Goal: Task Accomplishment & Management: Use online tool/utility

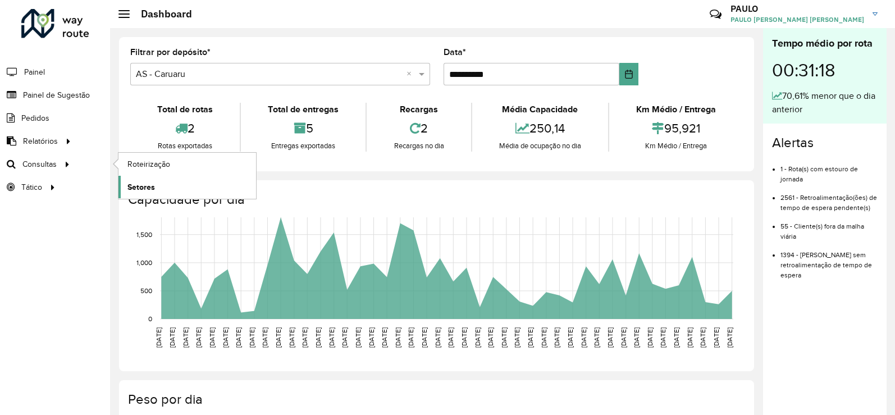
click at [152, 184] on span "Setores" at bounding box center [141, 187] width 28 height 12
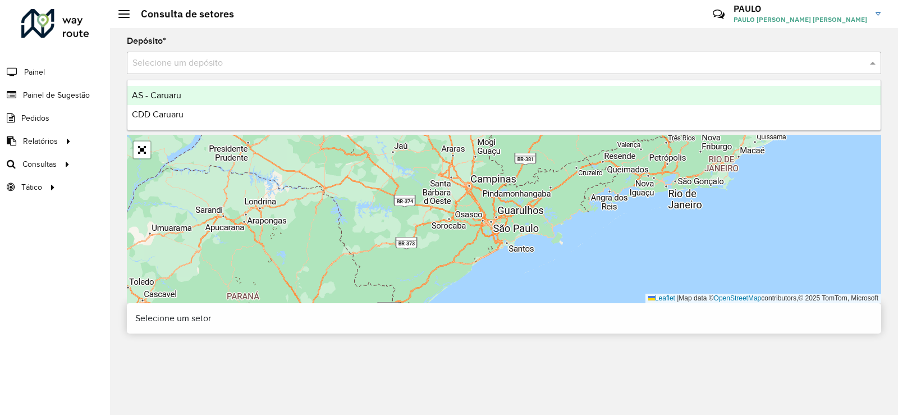
click at [336, 70] on div "Selecione um depósito" at bounding box center [504, 63] width 754 height 22
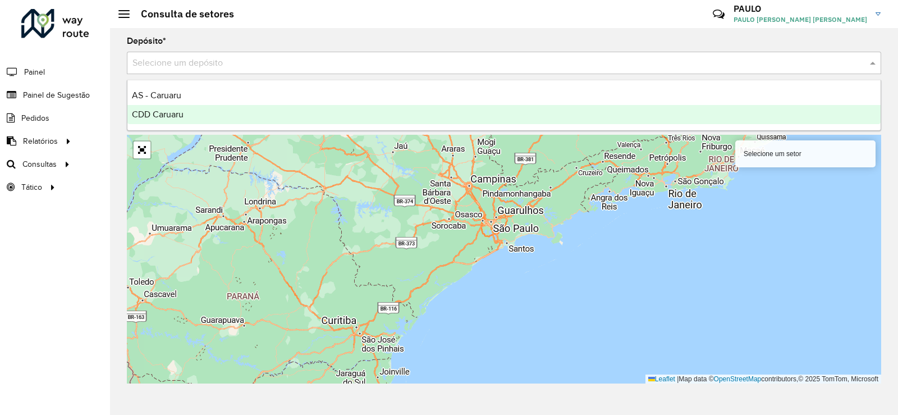
click at [221, 116] on div "CDD Caruaru" at bounding box center [503, 114] width 753 height 19
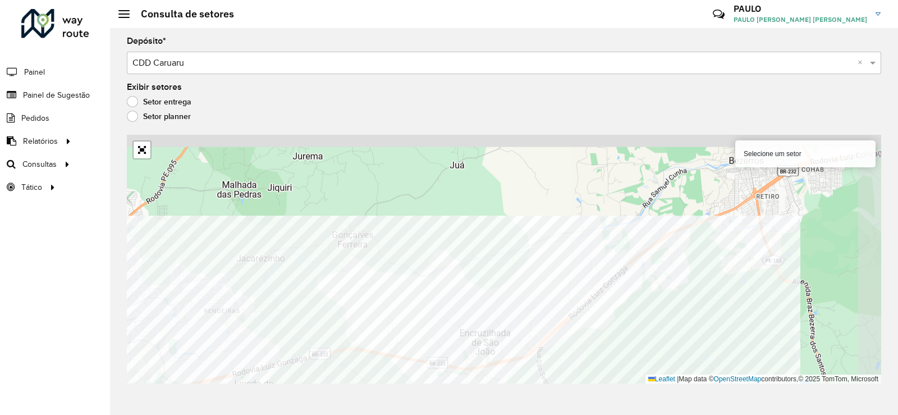
click at [613, 390] on div "Depósito * Selecione um depósito × CDD Caruaru × Exibir setores Setor entrega S…" at bounding box center [504, 221] width 788 height 387
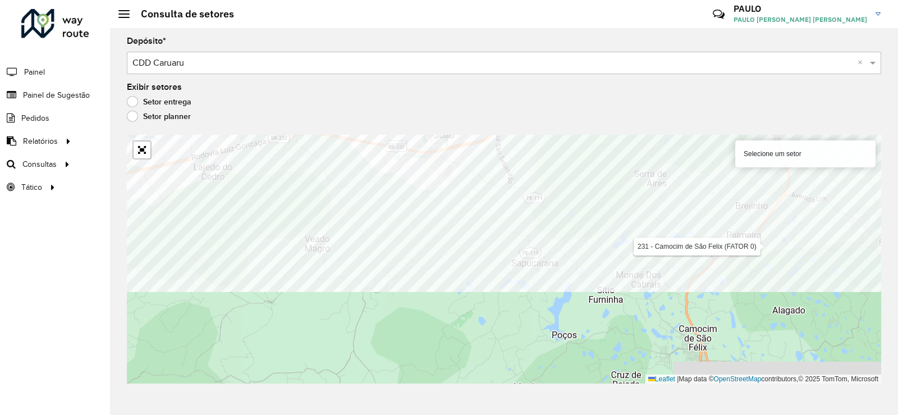
click at [739, 132] on div "Depósito * Selecione um depósito × CDD Caruaru × Exibir setores Setor entrega S…" at bounding box center [504, 221] width 788 height 387
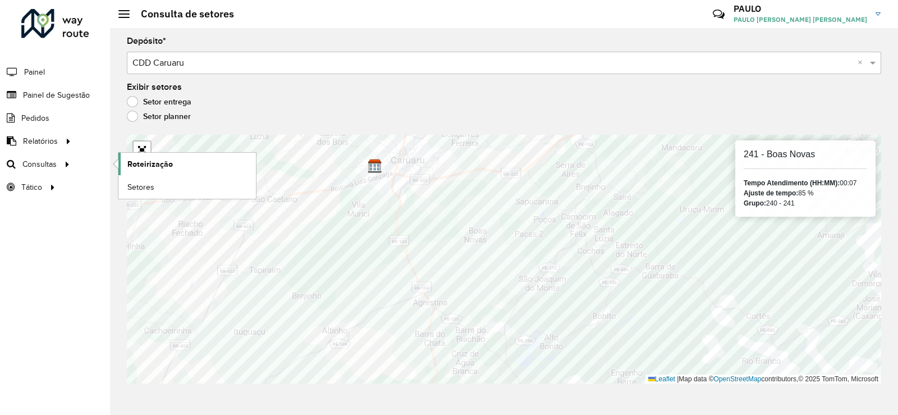
click at [182, 162] on link "Roteirização" at bounding box center [187, 164] width 138 height 22
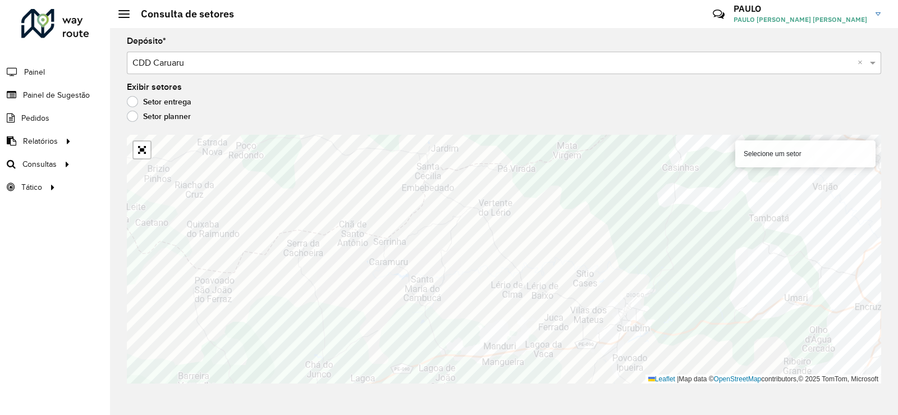
drag, startPoint x: 772, startPoint y: 97, endPoint x: 772, endPoint y: 104, distance: 7.3
click at [772, 97] on div "Exibir setores Setor entrega Setor planner" at bounding box center [504, 104] width 754 height 43
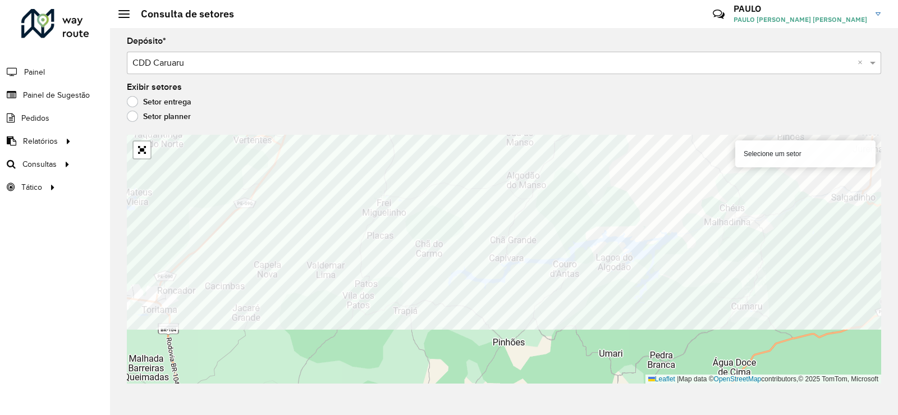
click at [661, 132] on div "Depósito * Selecione um depósito × CDD Caruaru × Exibir setores Setor entrega S…" at bounding box center [504, 221] width 788 height 387
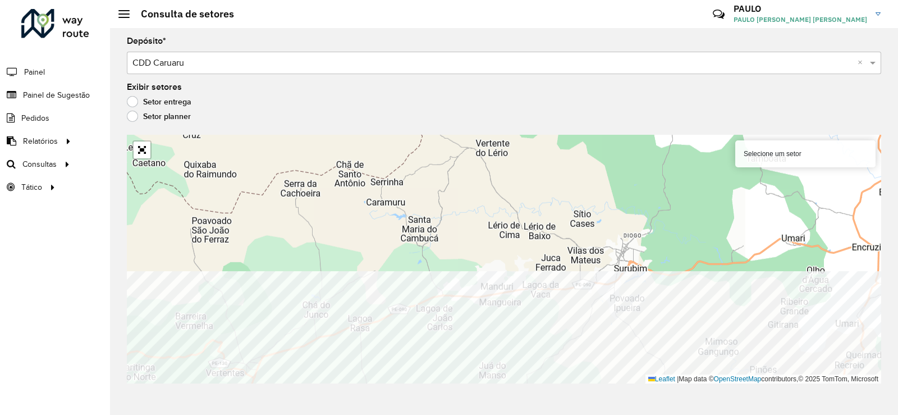
click at [659, 414] on div "Depósito * Selecione um depósito × CDD Caruaru × Exibir setores Setor entrega S…" at bounding box center [504, 221] width 788 height 387
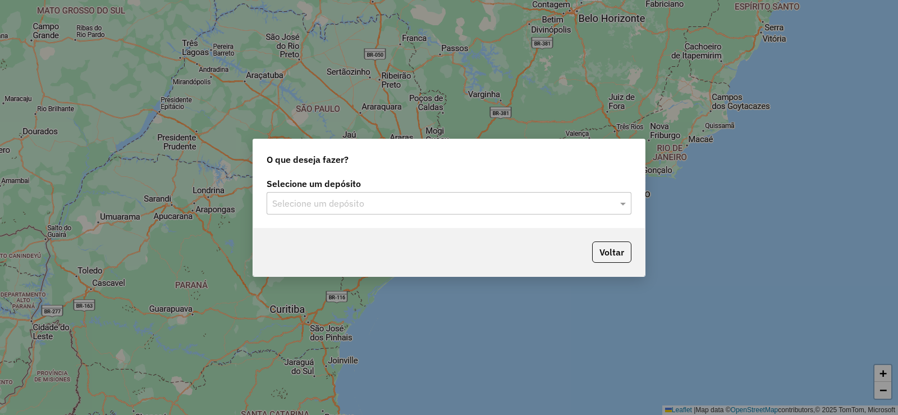
click at [376, 208] on input "text" at bounding box center [437, 203] width 331 height 13
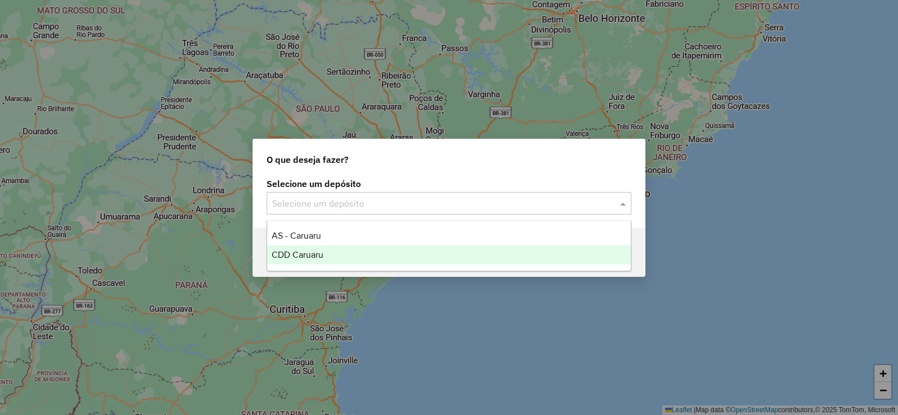
click at [300, 257] on span "CDD Caruaru" at bounding box center [298, 255] width 52 height 10
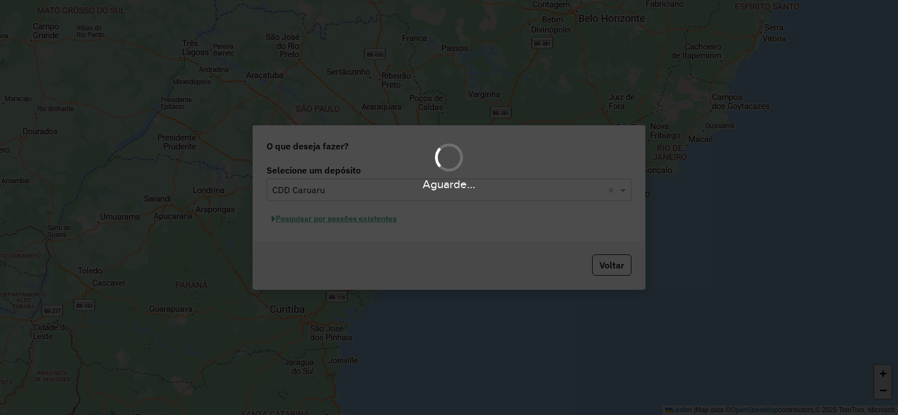
click at [362, 222] on div "Aguarde..." at bounding box center [449, 207] width 898 height 415
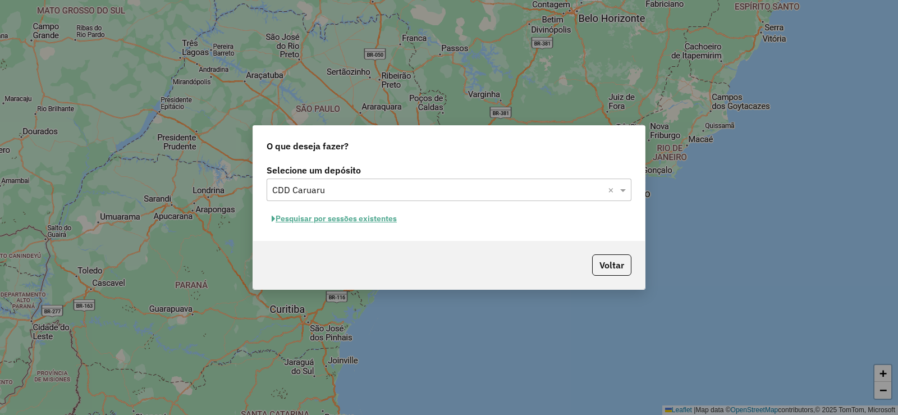
click at [387, 220] on button "Pesquisar por sessões existentes" at bounding box center [334, 218] width 135 height 17
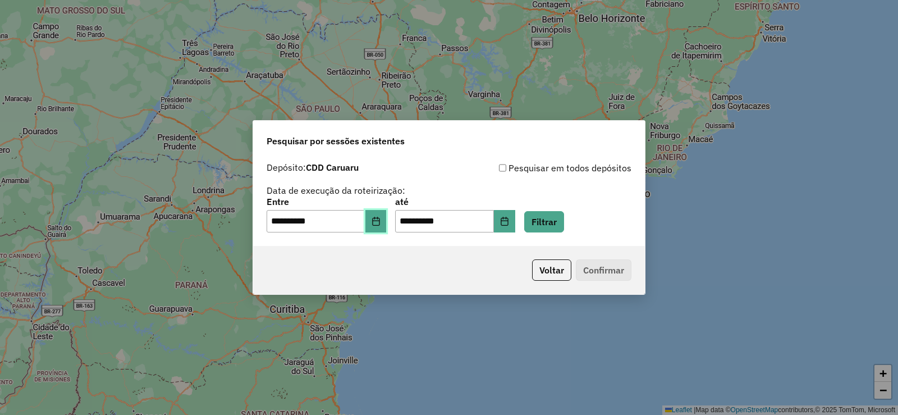
click at [374, 220] on button "Choose Date" at bounding box center [375, 221] width 21 height 22
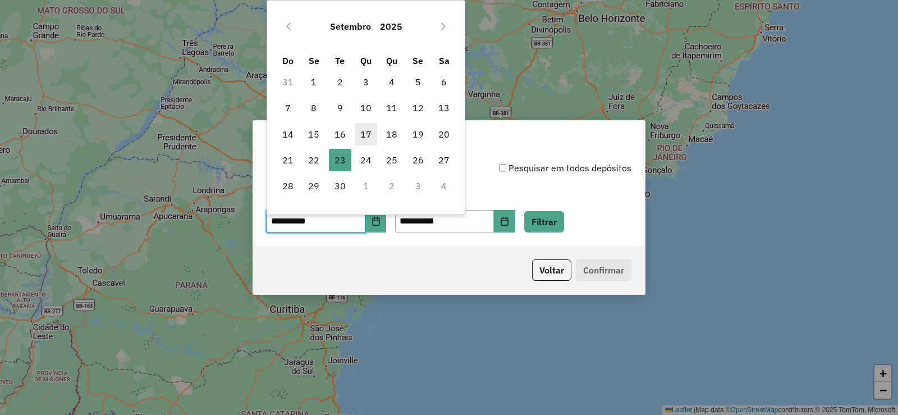
click at [368, 134] on span "17" at bounding box center [366, 134] width 22 height 22
type input "**********"
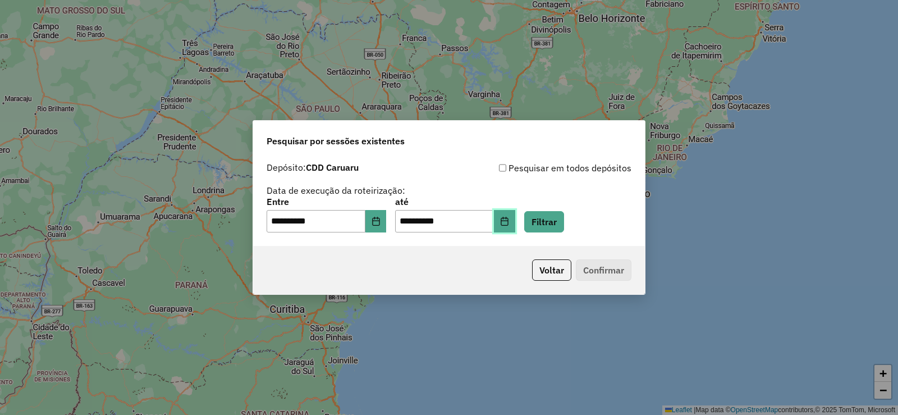
drag, startPoint x: 530, startPoint y: 229, endPoint x: 523, endPoint y: 226, distance: 7.5
click at [515, 228] on button "Choose Date" at bounding box center [504, 221] width 21 height 22
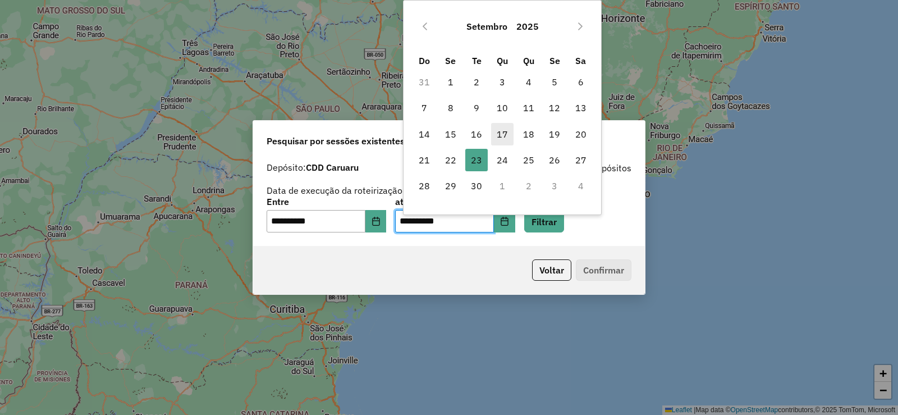
click at [502, 135] on span "17" at bounding box center [502, 134] width 22 height 22
type input "**********"
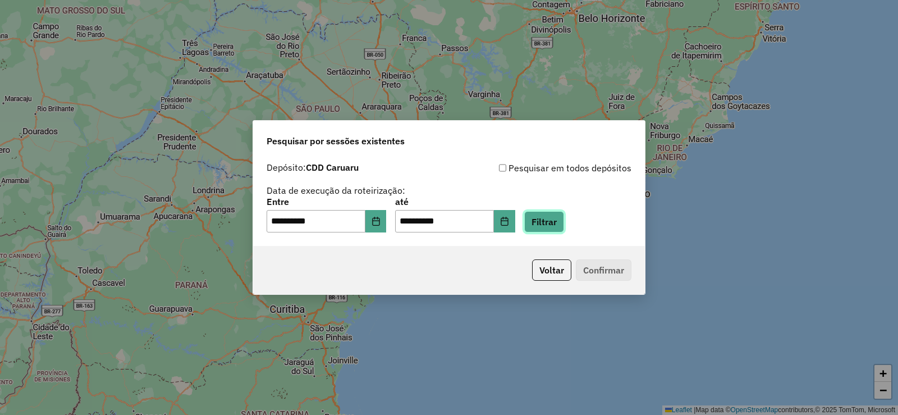
click at [555, 225] on button "Filtrar" at bounding box center [544, 221] width 40 height 21
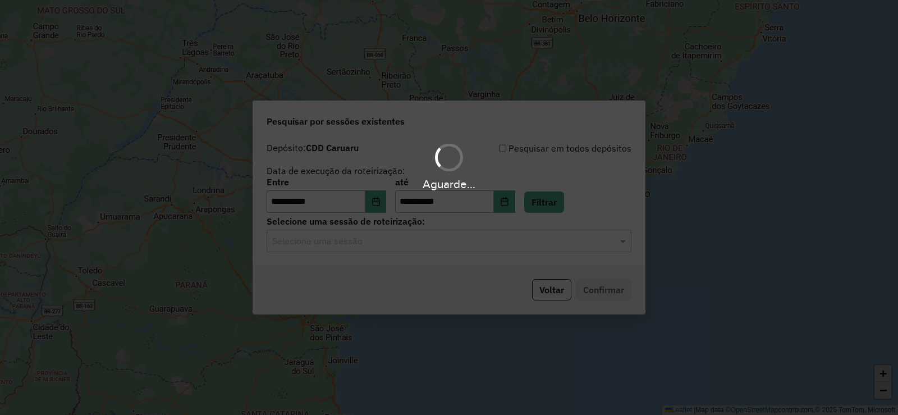
click at [413, 248] on hb-app "**********" at bounding box center [449, 207] width 898 height 415
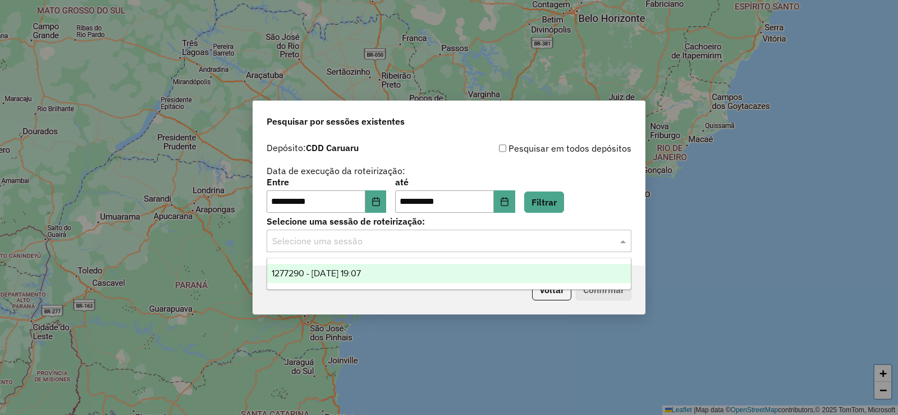
click at [392, 244] on input "text" at bounding box center [437, 241] width 331 height 13
click at [361, 271] on span "1277290 - 17/09/2025 19:07" at bounding box center [316, 273] width 89 height 10
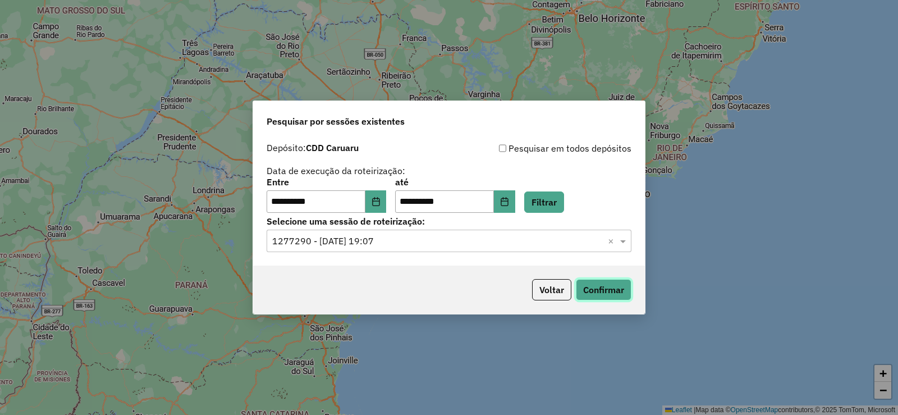
click at [605, 280] on button "Confirmar" at bounding box center [604, 289] width 56 height 21
click at [380, 200] on button "Choose Date" at bounding box center [375, 201] width 21 height 22
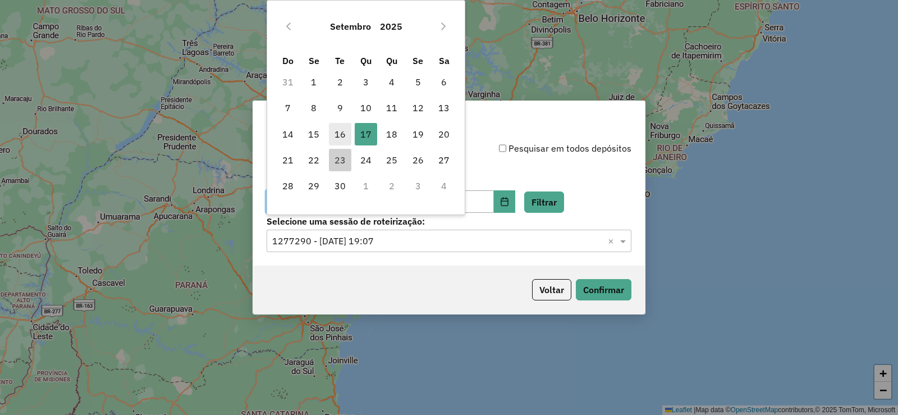
click at [341, 133] on span "16" at bounding box center [340, 134] width 22 height 22
type input "**********"
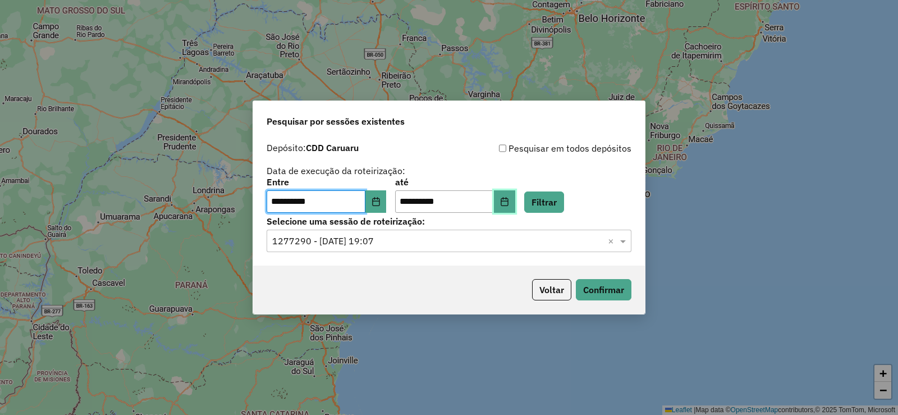
click at [508, 198] on icon "Choose Date" at bounding box center [504, 201] width 7 height 9
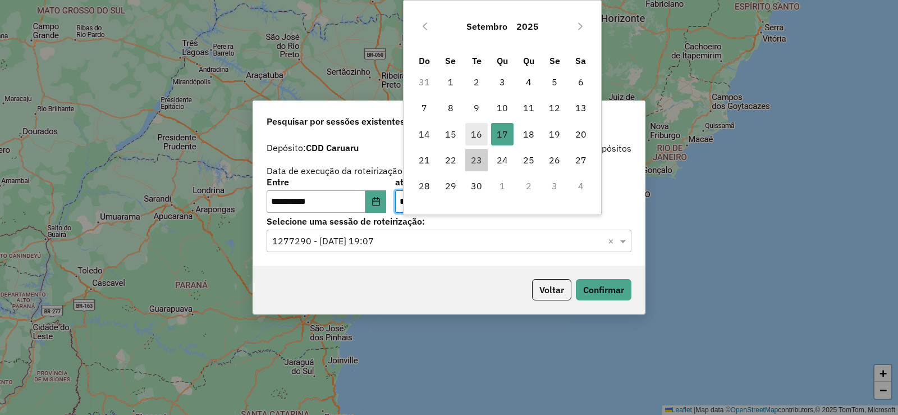
click at [482, 132] on span "16" at bounding box center [476, 134] width 22 height 22
type input "**********"
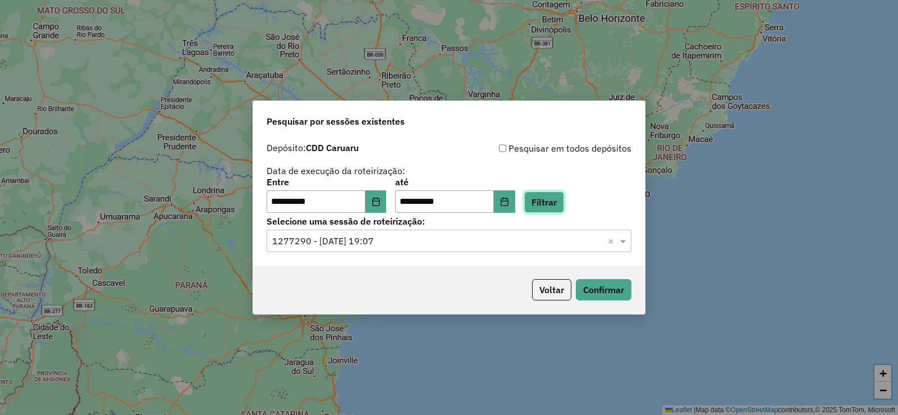
click at [564, 192] on button "Filtrar" at bounding box center [544, 201] width 40 height 21
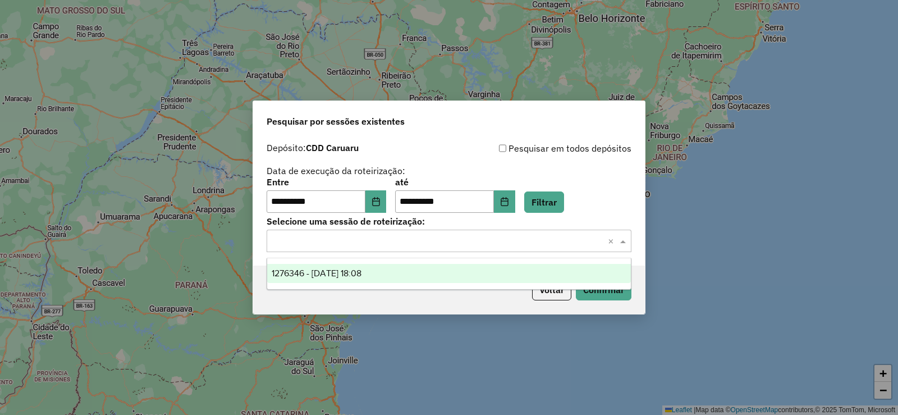
click at [352, 238] on input "text" at bounding box center [437, 241] width 331 height 13
drag, startPoint x: 341, startPoint y: 273, endPoint x: 465, endPoint y: 283, distance: 124.5
click at [342, 273] on span "1276346 - 16/09/2025 18:08" at bounding box center [317, 273] width 90 height 10
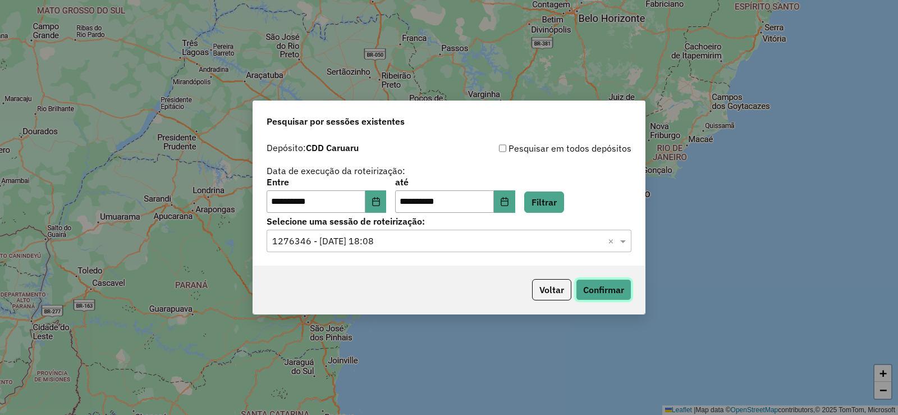
click at [611, 286] on button "Confirmar" at bounding box center [604, 289] width 56 height 21
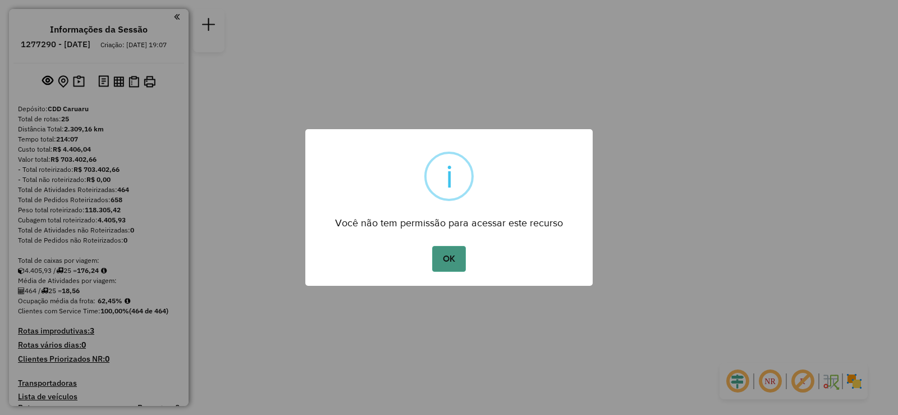
click at [457, 252] on button "OK" at bounding box center [448, 259] width 33 height 26
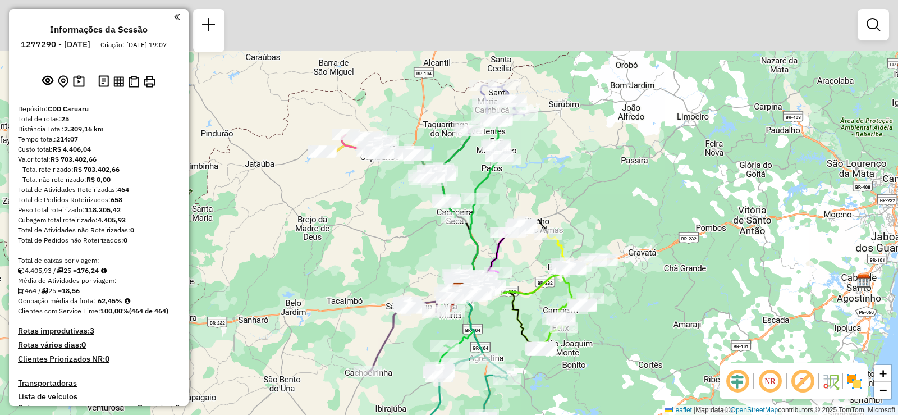
drag, startPoint x: 543, startPoint y: 140, endPoint x: 548, endPoint y: 193, distance: 53.0
click at [550, 197] on div "Janela de atendimento Grade de atendimento Capacidade Transportadoras Veículos …" at bounding box center [449, 207] width 898 height 415
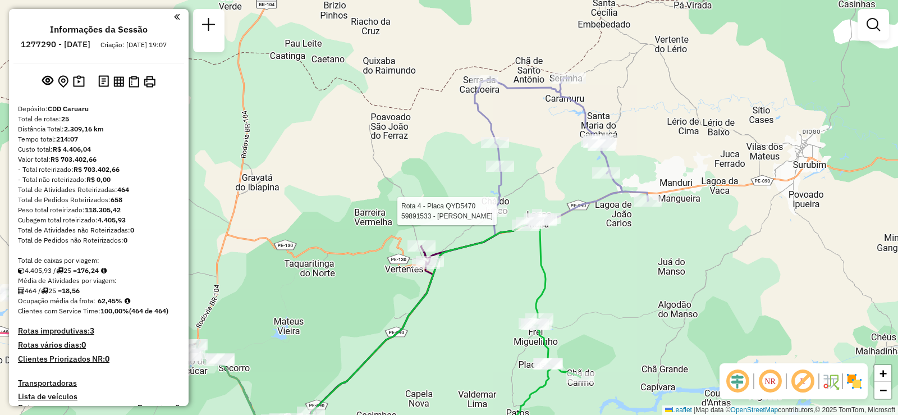
select select "**********"
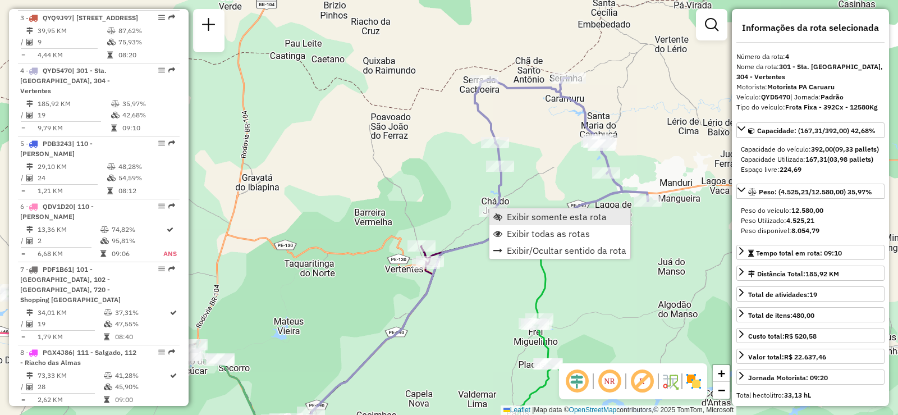
scroll to position [639, 0]
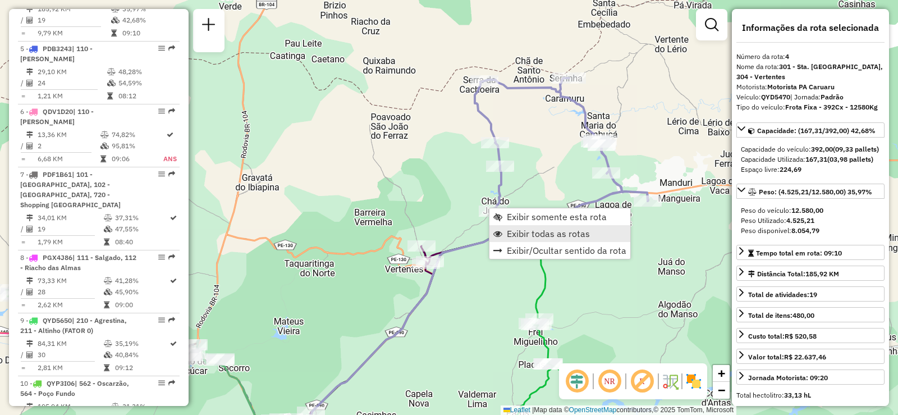
click at [528, 229] on span "Exibir todas as rotas" at bounding box center [548, 233] width 83 height 9
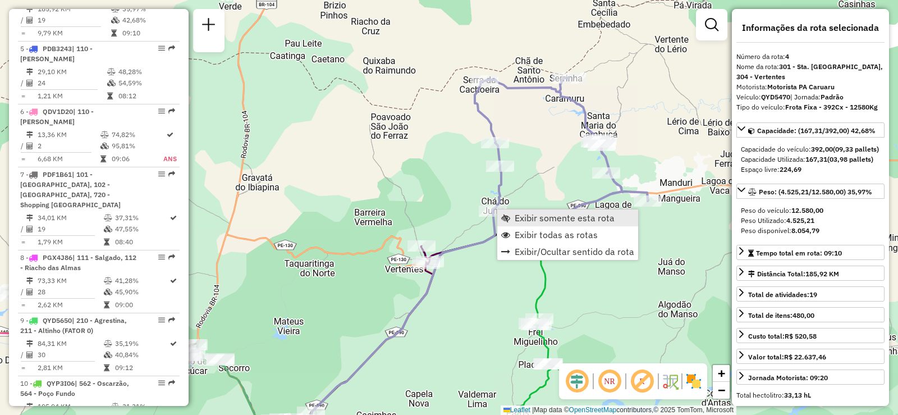
click at [536, 214] on span "Exibir somente esta rota" at bounding box center [565, 217] width 100 height 9
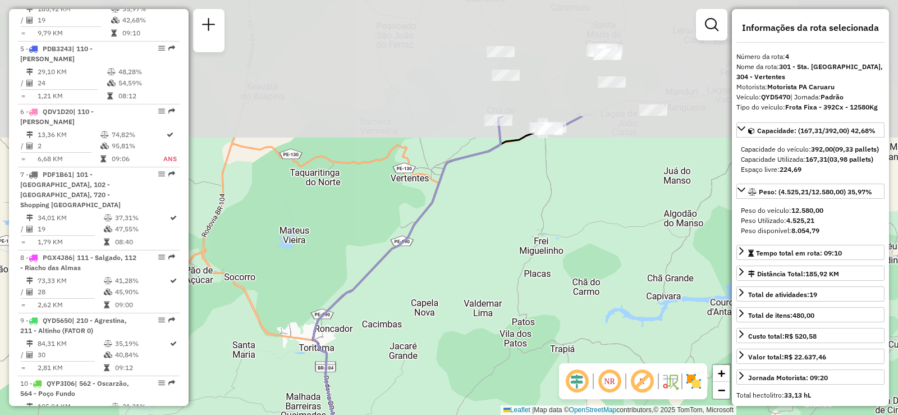
drag, startPoint x: 568, startPoint y: 94, endPoint x: 515, endPoint y: 263, distance: 176.5
click at [513, 264] on div "Janela de atendimento Grade de atendimento Capacidade Transportadoras Veículos …" at bounding box center [449, 207] width 898 height 415
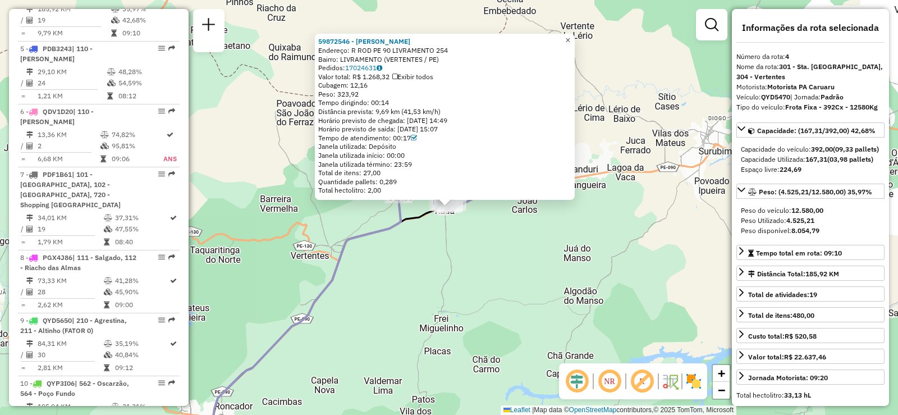
click at [570, 35] on span "×" at bounding box center [567, 40] width 5 height 10
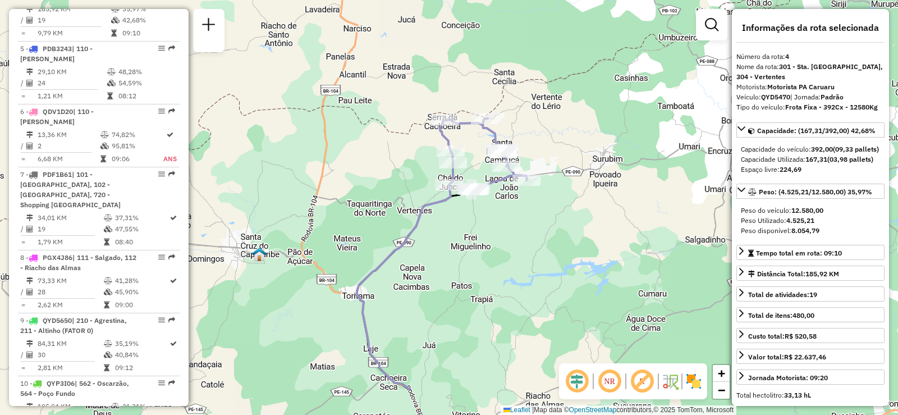
drag, startPoint x: 405, startPoint y: 318, endPoint x: 481, endPoint y: 193, distance: 147.1
click at [463, 225] on div "Janela de atendimento Grade de atendimento Capacidade Transportadoras Veículos …" at bounding box center [449, 207] width 898 height 415
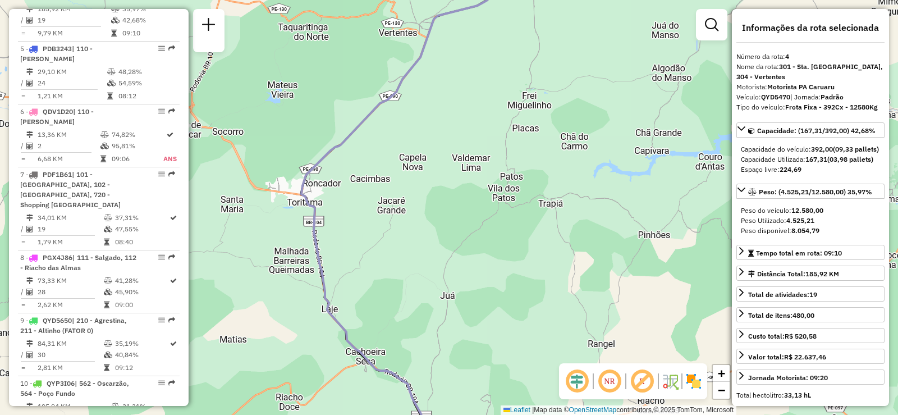
drag, startPoint x: 450, startPoint y: 312, endPoint x: 457, endPoint y: 135, distance: 176.4
click at [456, 139] on div "Janela de atendimento Grade de atendimento Capacidade Transportadoras Veículos …" at bounding box center [449, 207] width 898 height 415
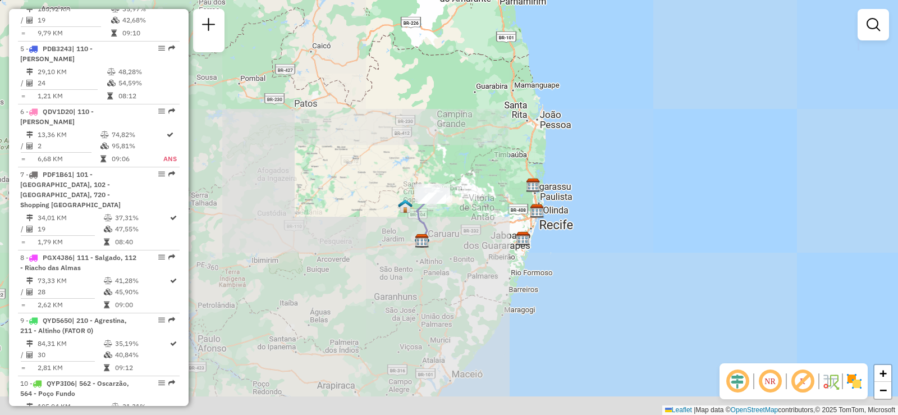
drag, startPoint x: 454, startPoint y: 249, endPoint x: 447, endPoint y: 230, distance: 21.0
click at [447, 230] on div "Janela de atendimento Grade de atendimento Capacidade Transportadoras Veículos …" at bounding box center [449, 207] width 898 height 415
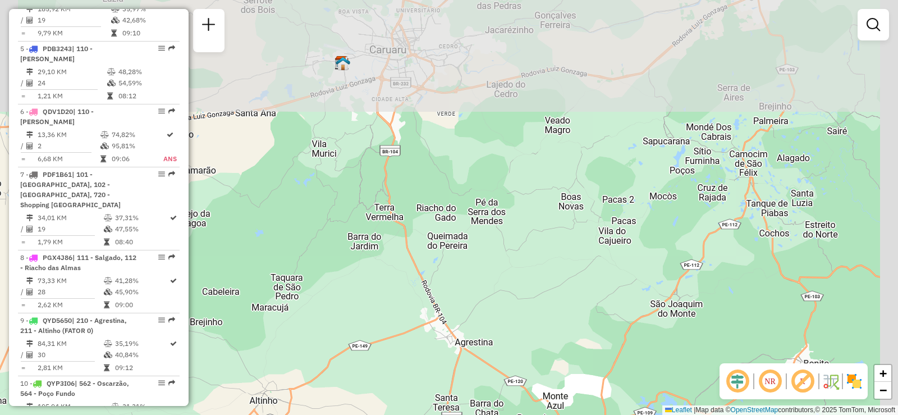
drag, startPoint x: 457, startPoint y: 181, endPoint x: 319, endPoint y: 431, distance: 285.4
click at [319, 414] on html "Aguarde... Pop-up bloqueado! Seu navegador bloqueou automáticamente a abertura …" at bounding box center [449, 207] width 898 height 415
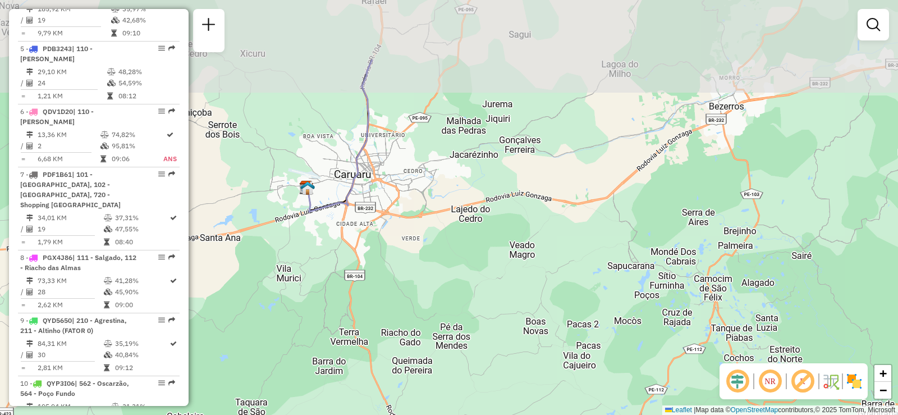
drag, startPoint x: 363, startPoint y: 141, endPoint x: 333, endPoint y: 269, distance: 131.5
click at [340, 257] on div "Janela de atendimento Grade de atendimento Capacidade Transportadoras Veículos …" at bounding box center [449, 207] width 898 height 415
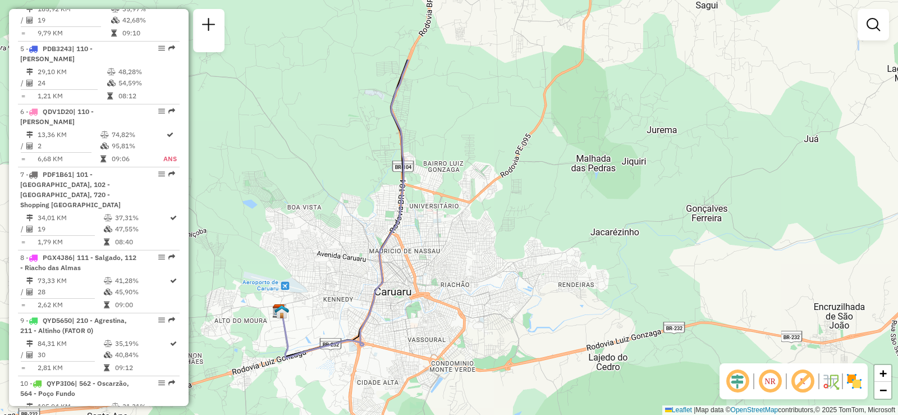
drag, startPoint x: 505, startPoint y: 125, endPoint x: 452, endPoint y: 253, distance: 138.7
click at [453, 253] on div "Janela de atendimento Grade de atendimento Capacidade Transportadoras Veículos …" at bounding box center [449, 207] width 898 height 415
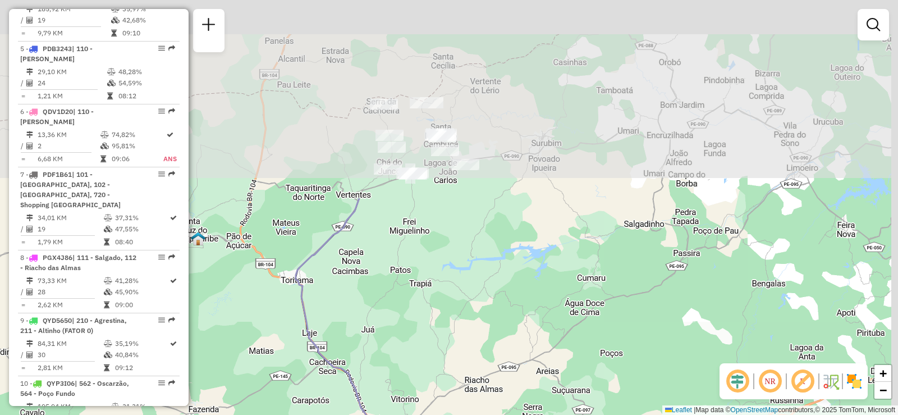
drag, startPoint x: 463, startPoint y: 81, endPoint x: 390, endPoint y: 328, distance: 257.5
click at [388, 331] on div "Janela de atendimento Grade de atendimento Capacidade Transportadoras Veículos …" at bounding box center [449, 207] width 898 height 415
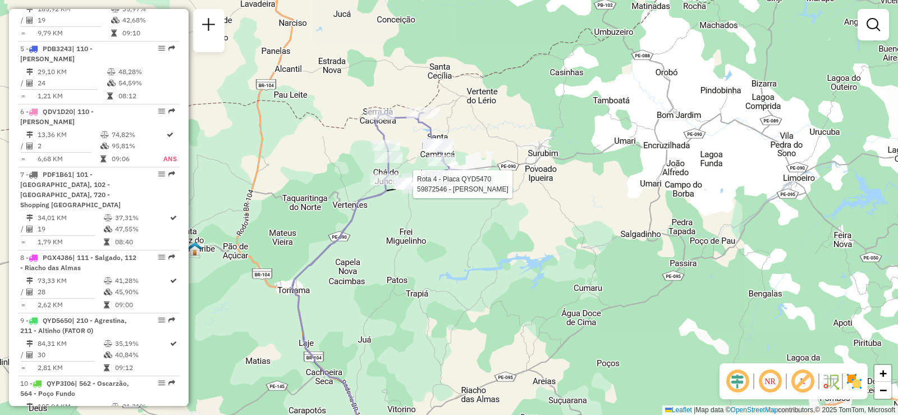
select select "**********"
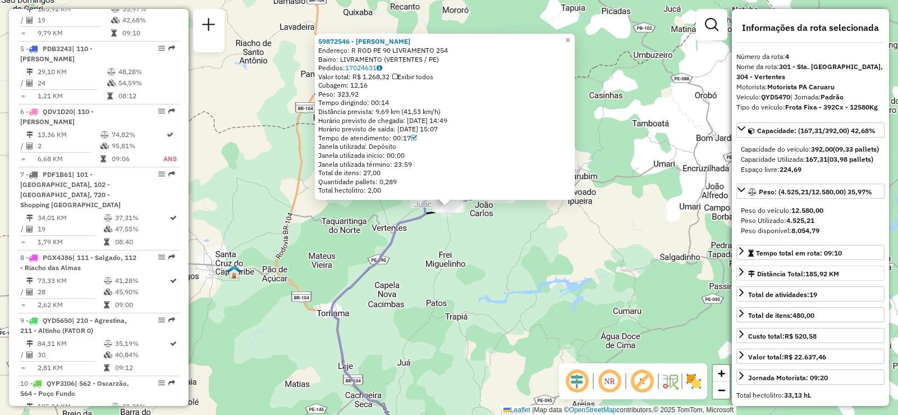
scroll to position [56, 0]
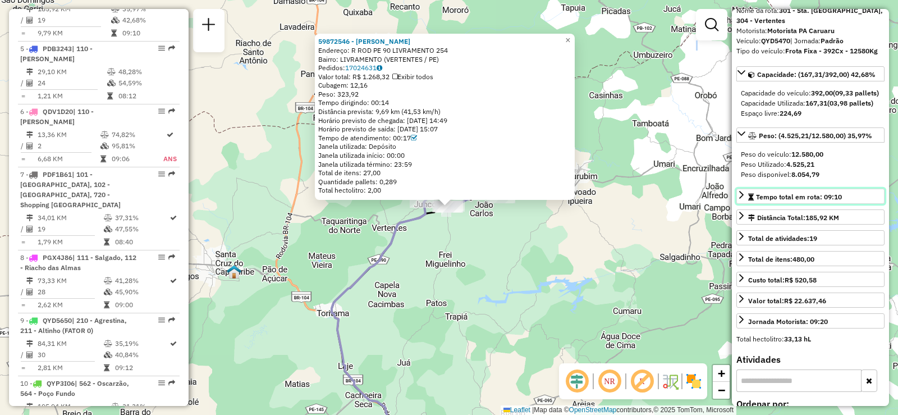
click at [809, 202] on div "Tempo total em rota: 09:10" at bounding box center [795, 197] width 94 height 10
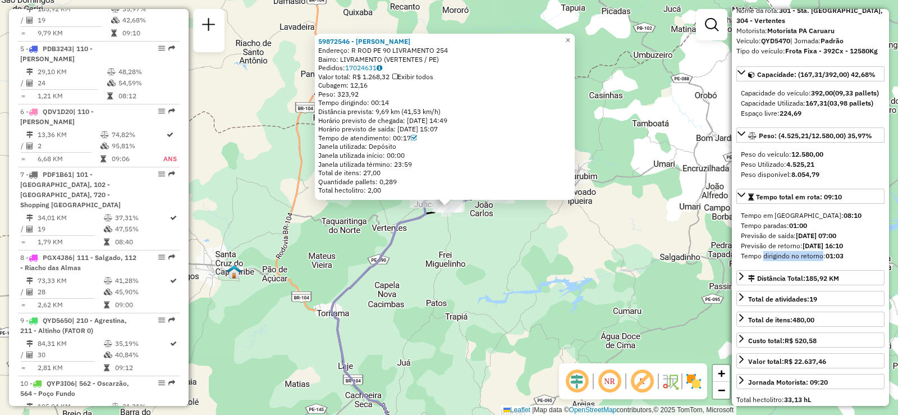
drag, startPoint x: 762, startPoint y: 275, endPoint x: 819, endPoint y: 276, distance: 56.7
click at [819, 261] on div "Tempo dirigindo no retorno: 01:03" at bounding box center [810, 256] width 139 height 10
click at [820, 261] on div "Tempo dirigindo no retorno: 01:03" at bounding box center [810, 256] width 139 height 10
click at [570, 39] on span "×" at bounding box center [567, 40] width 5 height 10
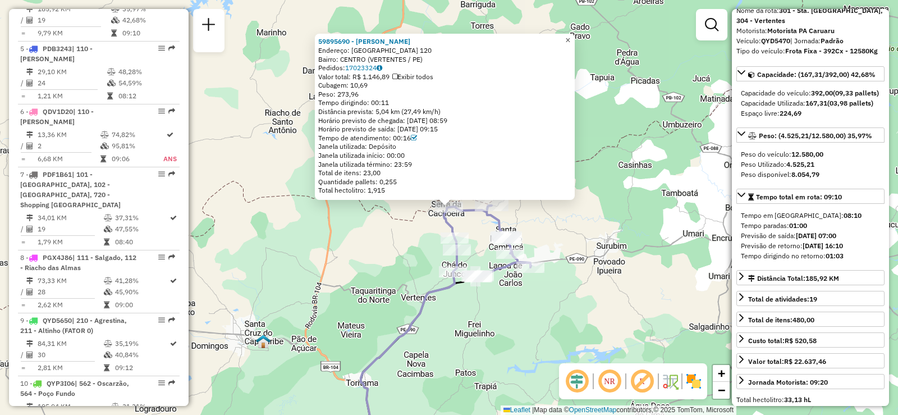
click at [570, 35] on span "×" at bounding box center [567, 40] width 5 height 10
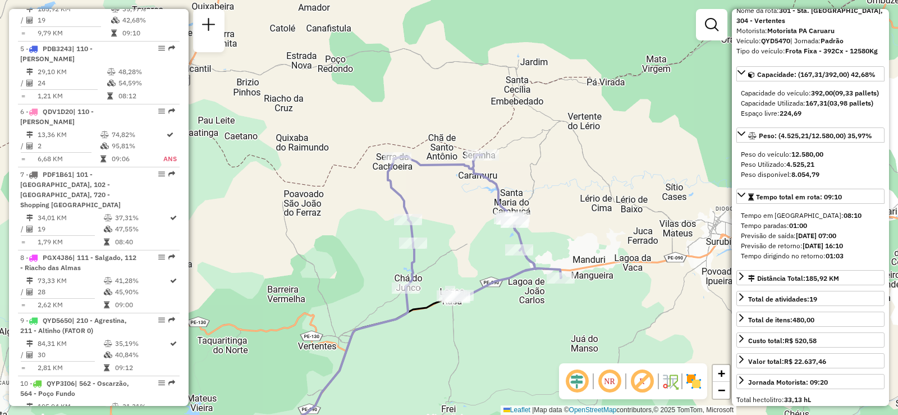
drag, startPoint x: 453, startPoint y: 238, endPoint x: 443, endPoint y: 202, distance: 37.3
click at [445, 204] on div "Janela de atendimento Grade de atendimento Capacidade Transportadoras Veículos …" at bounding box center [449, 207] width 898 height 415
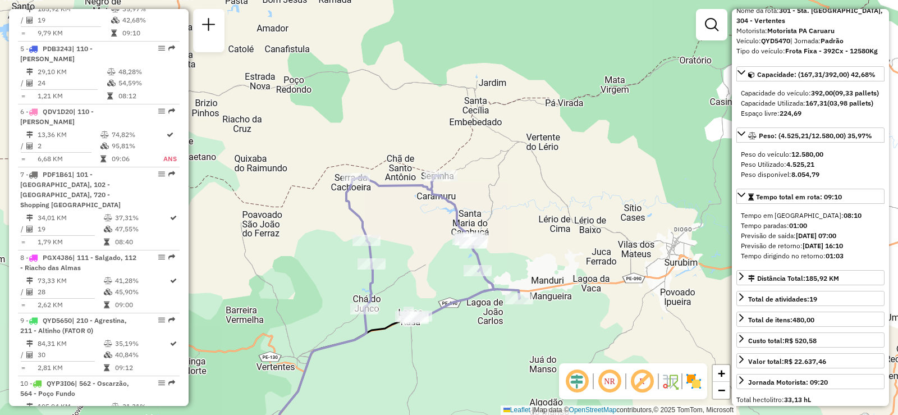
drag, startPoint x: 436, startPoint y: 237, endPoint x: 397, endPoint y: 259, distance: 44.5
click at [397, 259] on div "Janela de atendimento Grade de atendimento Capacidade Transportadoras Veículos …" at bounding box center [449, 207] width 898 height 415
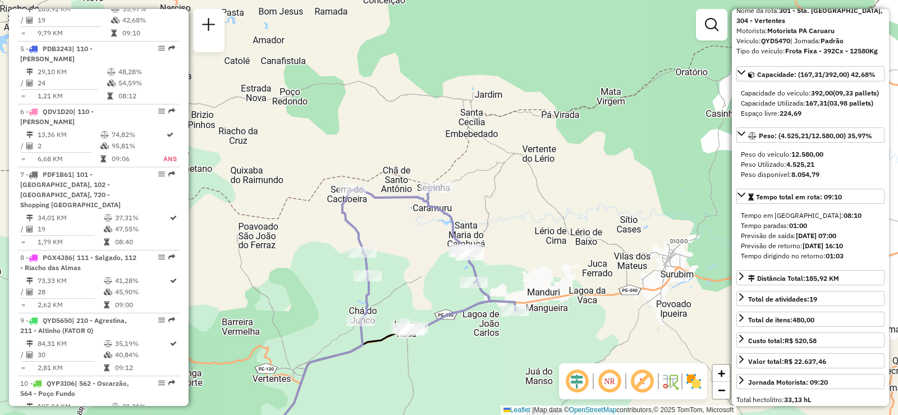
drag, startPoint x: 481, startPoint y: 224, endPoint x: 488, endPoint y: 194, distance: 30.5
click at [488, 194] on div "Janela de atendimento Grade de atendimento Capacidade Transportadoras Veículos …" at bounding box center [449, 207] width 898 height 415
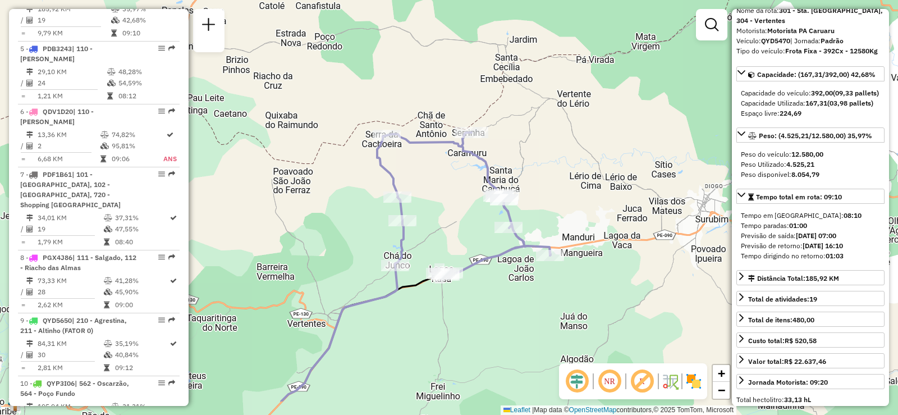
drag, startPoint x: 478, startPoint y: 345, endPoint x: 510, endPoint y: 293, distance: 61.5
click at [510, 293] on div "Janela de atendimento Grade de atendimento Capacidade Transportadoras Veículos …" at bounding box center [449, 207] width 898 height 415
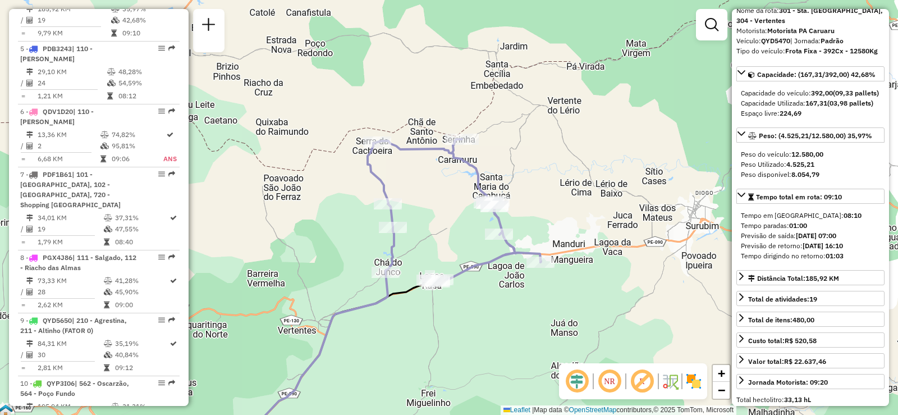
drag, startPoint x: 509, startPoint y: 294, endPoint x: 497, endPoint y: 302, distance: 14.5
click at [498, 301] on div "Janela de atendimento Grade de atendimento Capacidade Transportadoras Veículos …" at bounding box center [449, 207] width 898 height 415
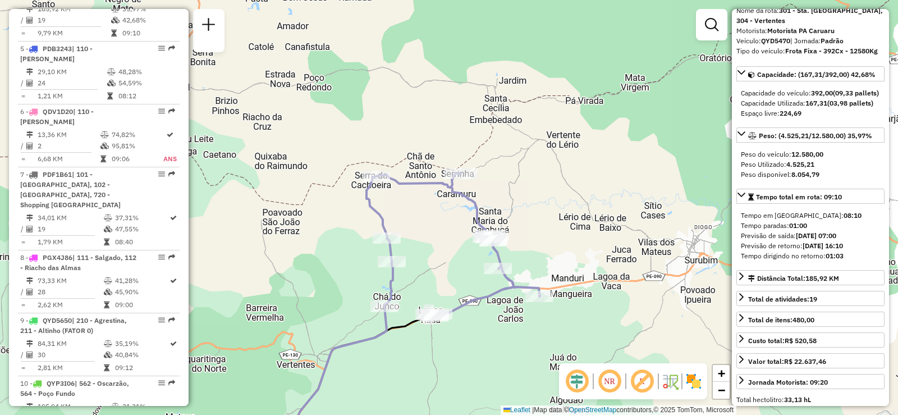
drag, startPoint x: 419, startPoint y: 231, endPoint x: 393, endPoint y: 308, distance: 80.8
click at [414, 276] on div "Janela de atendimento Grade de atendimento Capacidade Transportadoras Veículos …" at bounding box center [449, 207] width 898 height 415
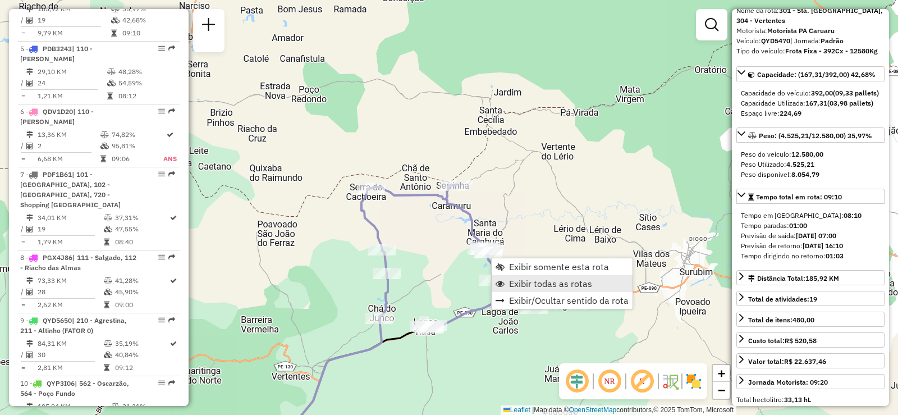
click at [521, 285] on span "Exibir todas as rotas" at bounding box center [550, 283] width 83 height 9
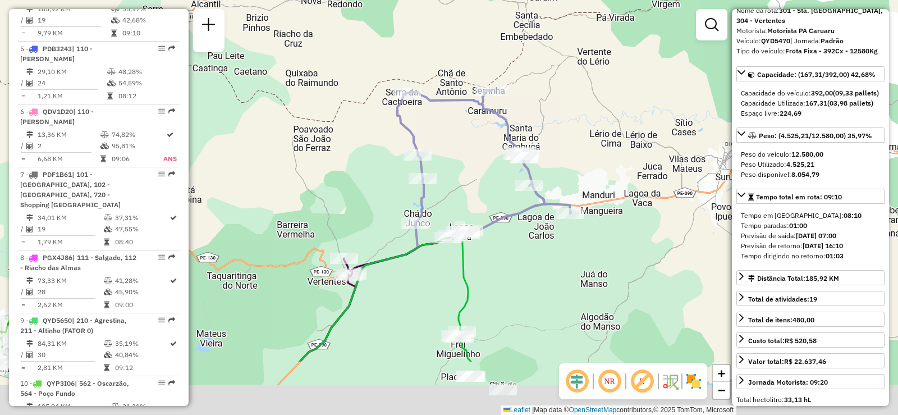
drag, startPoint x: 408, startPoint y: 348, endPoint x: 472, endPoint y: 190, distance: 170.4
click at [468, 197] on div "Rota 23 - Placa QYD4320 59897048 - GISELE LIMA Janela de atendimento Grade de a…" at bounding box center [449, 207] width 898 height 415
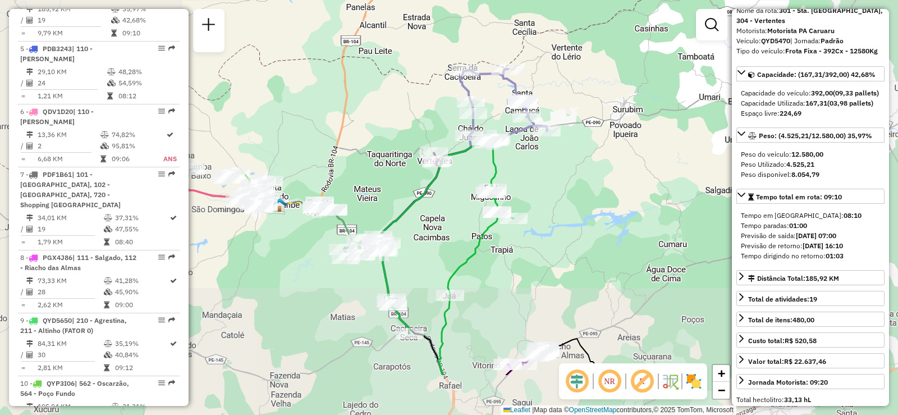
drag, startPoint x: 425, startPoint y: 327, endPoint x: 494, endPoint y: 199, distance: 144.7
click at [492, 202] on div "Janela de atendimento Grade de atendimento Capacidade Transportadoras Veículos …" at bounding box center [449, 207] width 898 height 415
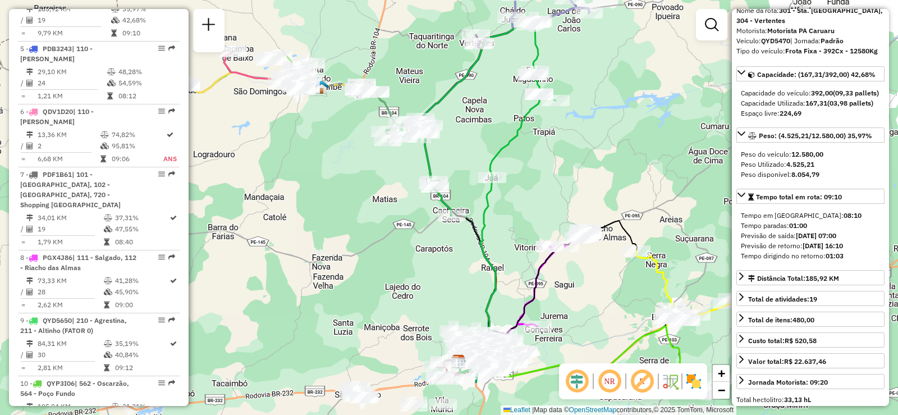
drag, startPoint x: 486, startPoint y: 296, endPoint x: 491, endPoint y: 213, distance: 82.7
click at [491, 214] on icon at bounding box center [477, 274] width 36 height 195
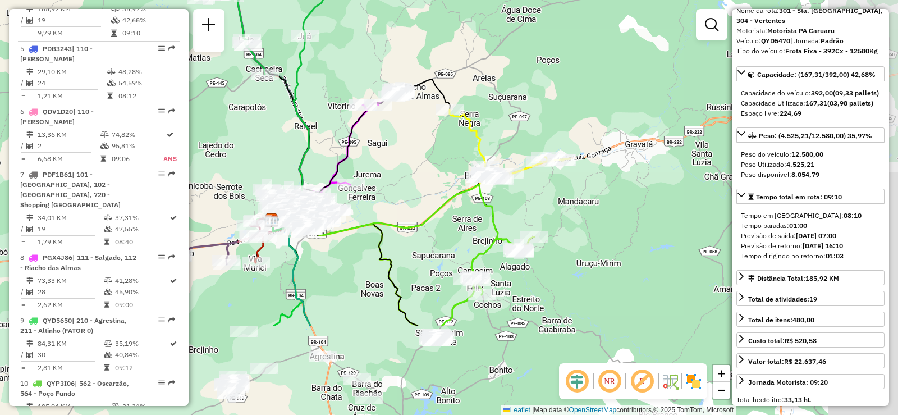
drag, startPoint x: 635, startPoint y: 326, endPoint x: 428, endPoint y: 185, distance: 250.0
click at [429, 185] on icon at bounding box center [412, 255] width 213 height 141
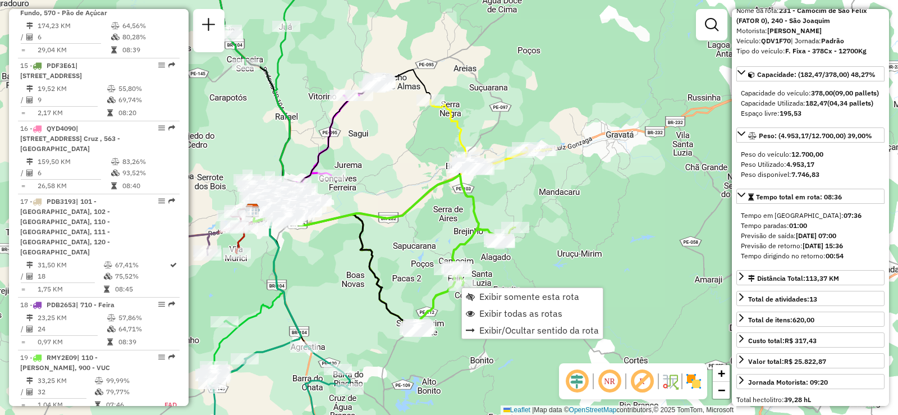
scroll to position [1705, 0]
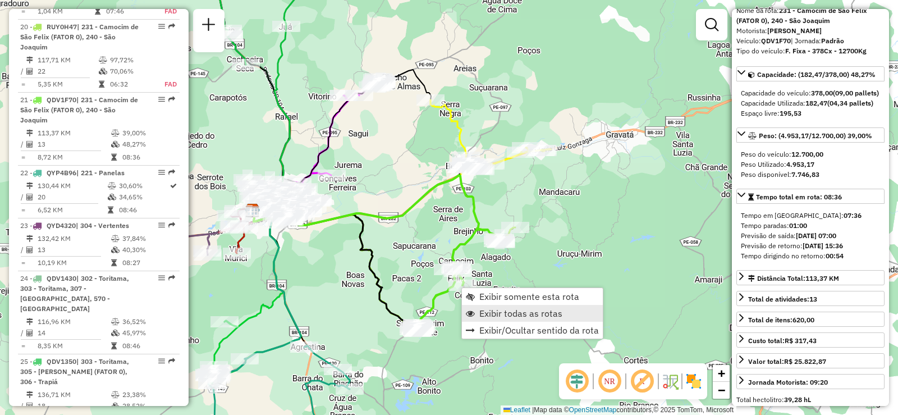
click at [515, 306] on link "Exibir todas as rotas" at bounding box center [532, 313] width 141 height 17
click at [491, 289] on span "Exibir somente esta rota" at bounding box center [530, 293] width 100 height 9
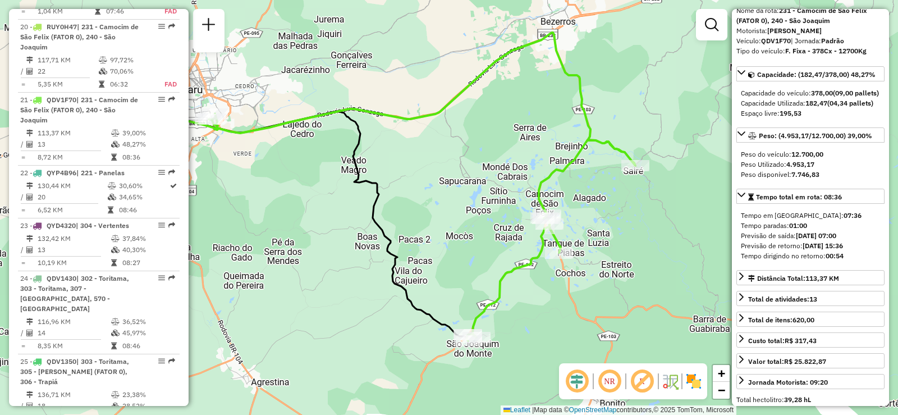
drag, startPoint x: 468, startPoint y: 245, endPoint x: 377, endPoint y: 206, distance: 99.6
click at [377, 206] on div "Janela de atendimento Grade de atendimento Capacidade Transportadoras Veículos …" at bounding box center [449, 207] width 898 height 415
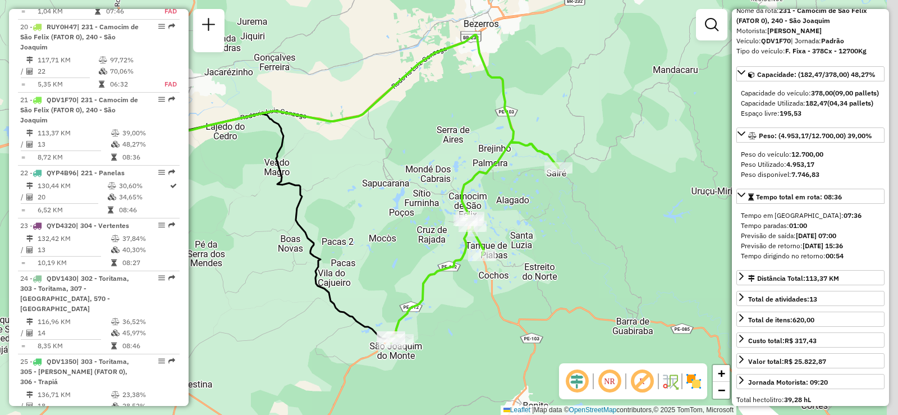
drag, startPoint x: 433, startPoint y: 262, endPoint x: 394, endPoint y: 284, distance: 44.5
click at [394, 284] on div "Janela de atendimento Grade de atendimento Capacidade Transportadoras Veículos …" at bounding box center [449, 207] width 898 height 415
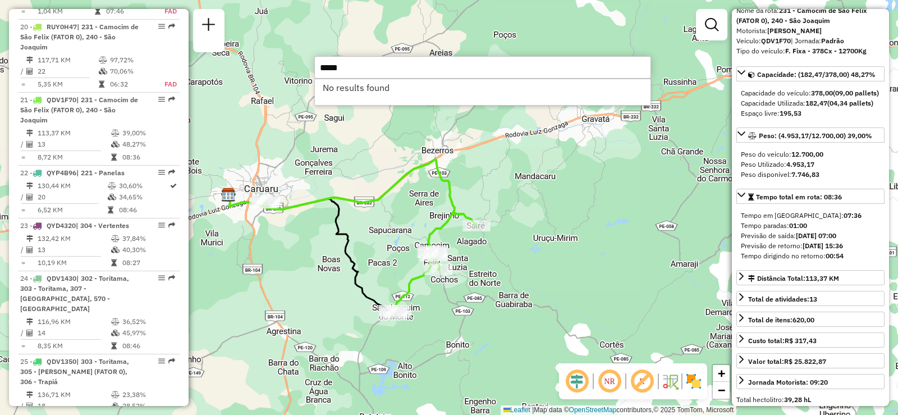
type input "*****"
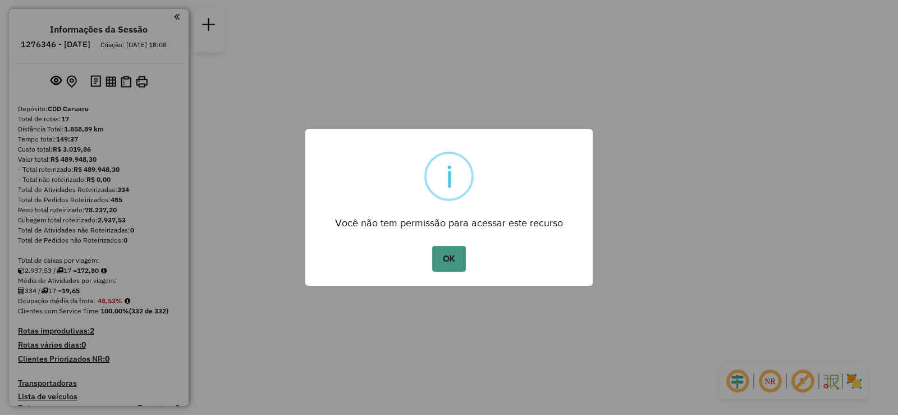
click at [455, 261] on button "OK" at bounding box center [448, 259] width 33 height 26
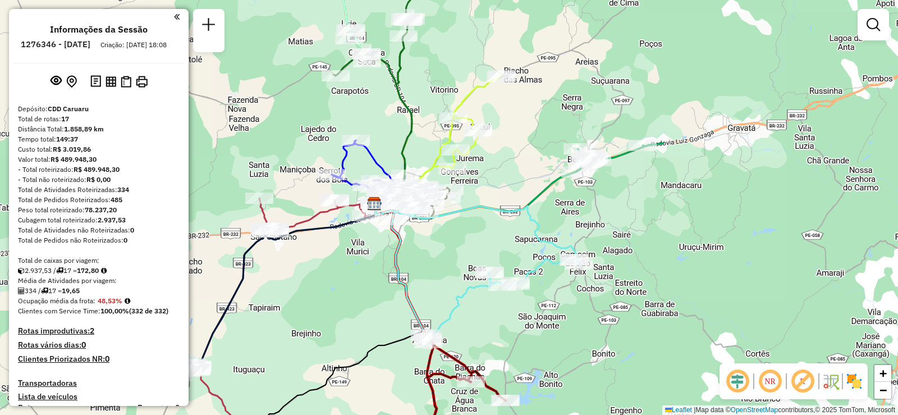
drag, startPoint x: 505, startPoint y: 293, endPoint x: 441, endPoint y: 249, distance: 78.3
click at [441, 249] on div "Janela de atendimento Grade de atendimento Capacidade Transportadoras Veículos …" at bounding box center [449, 207] width 898 height 415
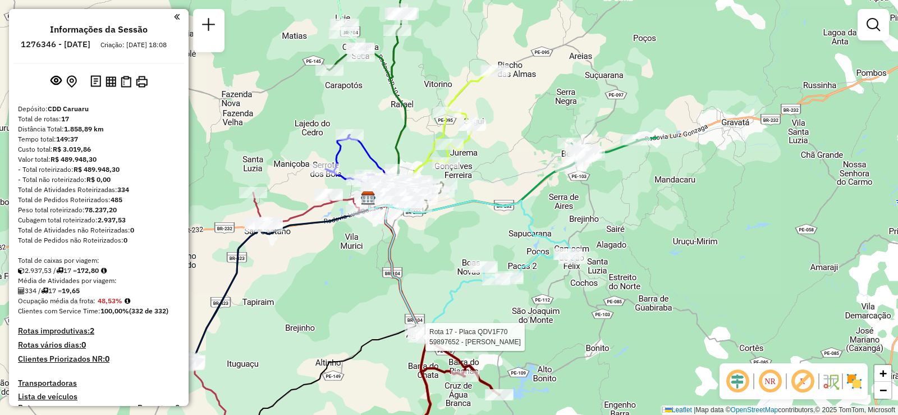
select select "**********"
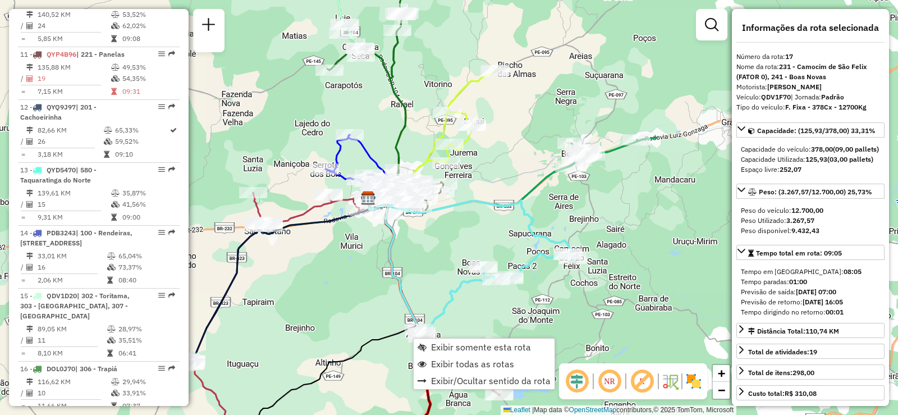
scroll to position [1111, 0]
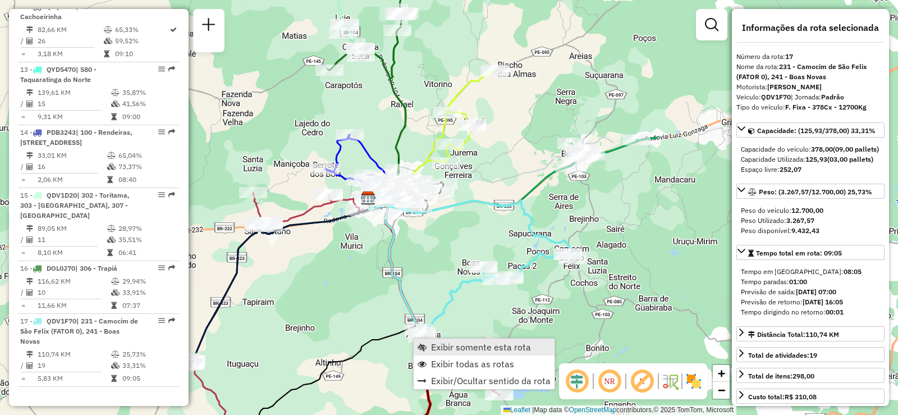
click at [456, 353] on link "Exibir somente esta rota" at bounding box center [484, 346] width 141 height 17
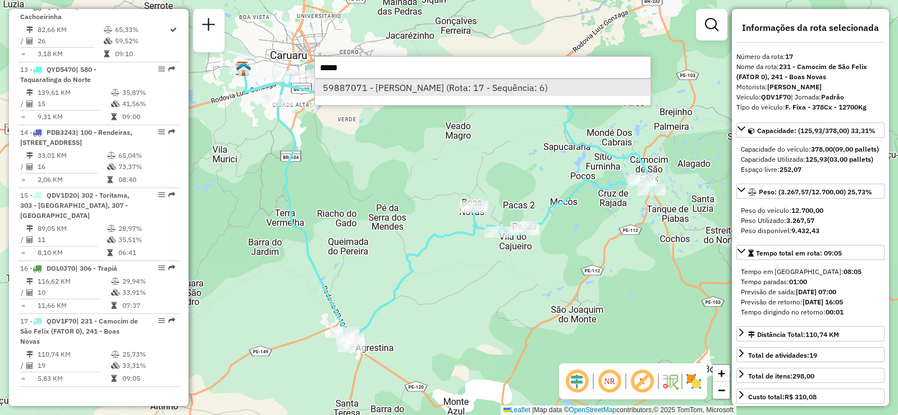
type input "*****"
click at [406, 91] on li "59887071 - [PERSON_NAME] (Rota: 17 - Sequência: 6)" at bounding box center [483, 87] width 336 height 17
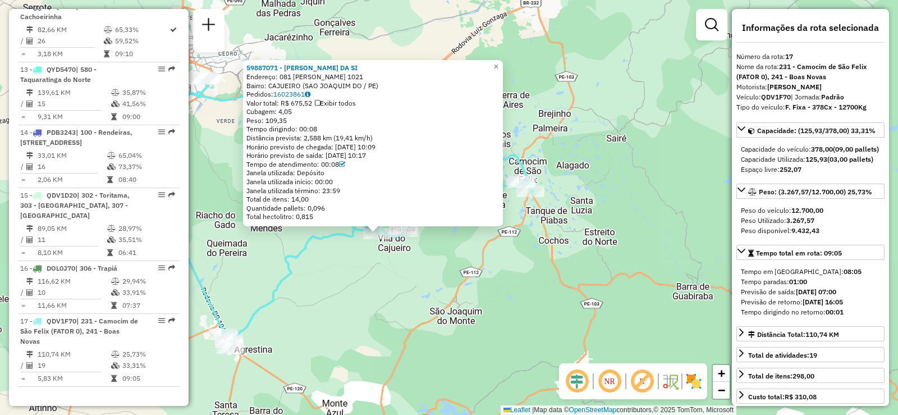
drag, startPoint x: 499, startPoint y: 242, endPoint x: 420, endPoint y: 269, distance: 83.1
click at [420, 269] on div "59887071 - SUELANE FLAVIA DA SI Endereço: 081 [PERSON_NAME] 1021 Bairro: CAJUEI…" at bounding box center [449, 207] width 898 height 415
